Goal: Task Accomplishment & Management: Manage account settings

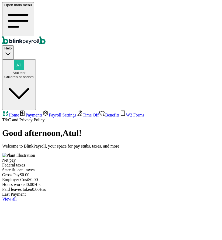
select select "2025"
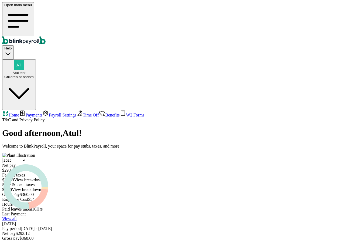
click at [49, 113] on span "Payroll Settings" at bounding box center [63, 115] width 28 height 5
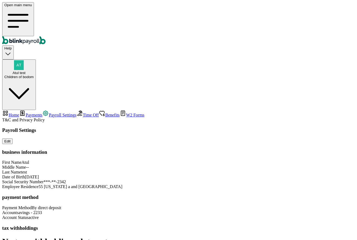
click at [33, 113] on link "Payments" at bounding box center [30, 115] width 23 height 5
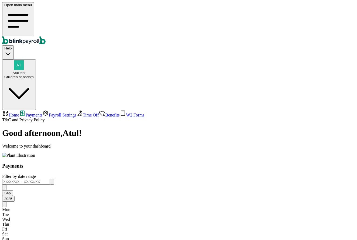
click at [19, 113] on span "Home" at bounding box center [14, 115] width 11 height 5
select select "2025"
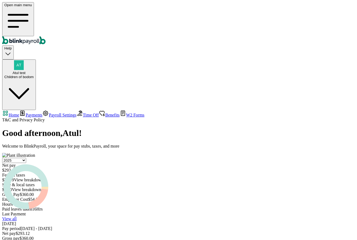
click at [29, 113] on span "Payments" at bounding box center [34, 115] width 17 height 5
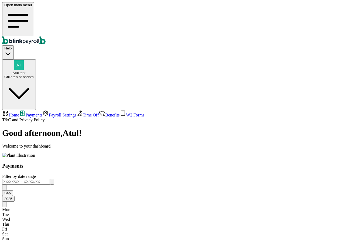
click at [49, 113] on span "Payroll Settings" at bounding box center [63, 115] width 28 height 5
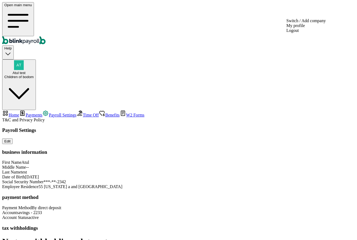
click at [24, 60] on img "button" at bounding box center [19, 65] width 10 height 10
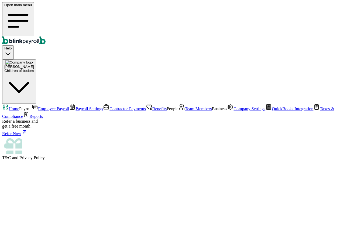
click at [32, 106] on link "Employee Payroll" at bounding box center [51, 108] width 38 height 5
